Goal: Task Accomplishment & Management: Manage account settings

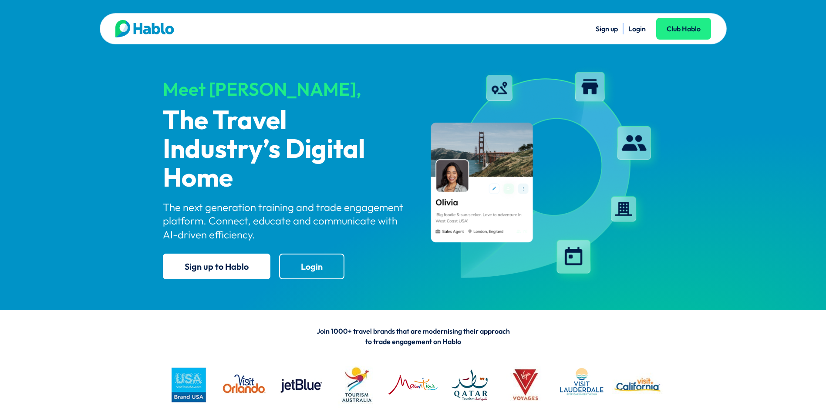
click at [636, 27] on link "Login" at bounding box center [636, 28] width 17 height 9
click at [637, 30] on link "Login" at bounding box center [636, 28] width 17 height 9
click at [635, 30] on link "Login" at bounding box center [636, 28] width 17 height 9
click at [638, 30] on link "Login" at bounding box center [636, 28] width 17 height 9
click at [638, 29] on link "Login" at bounding box center [636, 28] width 17 height 9
